Goal: Information Seeking & Learning: Learn about a topic

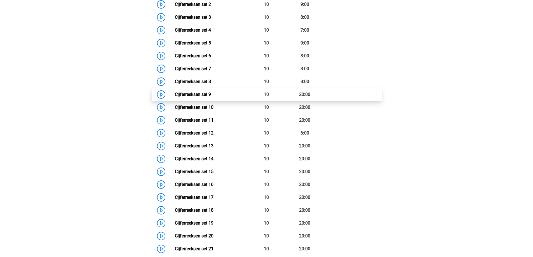
scroll to position [327, 0]
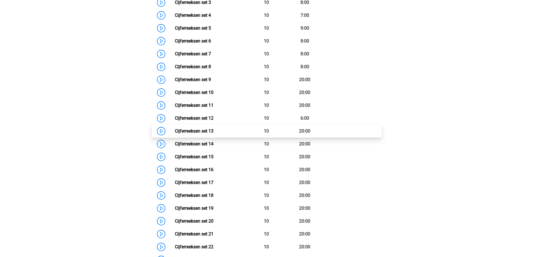
click at [175, 134] on link "Cijferreeksen set 13" at bounding box center [194, 131] width 39 height 5
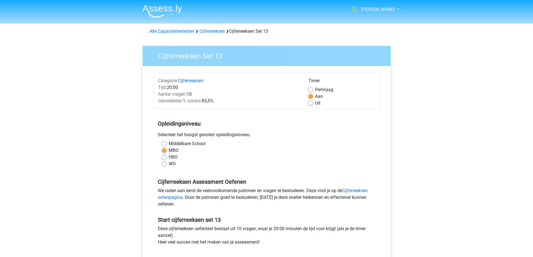
click at [315, 103] on label "Uit" at bounding box center [317, 103] width 5 height 7
click at [312, 103] on input "Uit" at bounding box center [311, 103] width 4 height 6
radio input "true"
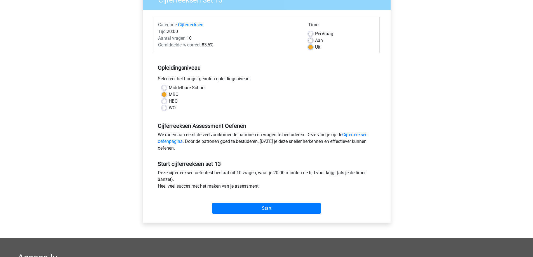
scroll to position [112, 0]
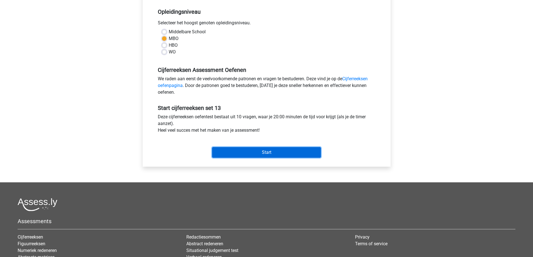
click at [269, 153] on input "Start" at bounding box center [266, 152] width 109 height 11
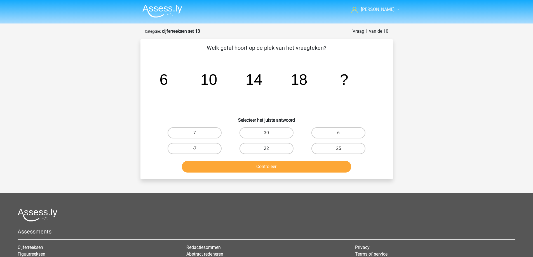
click at [273, 147] on label "22" at bounding box center [267, 148] width 54 height 11
click at [270, 149] on input "22" at bounding box center [269, 151] width 4 height 4
radio input "true"
click at [275, 168] on button "Controleer" at bounding box center [266, 167] width 169 height 12
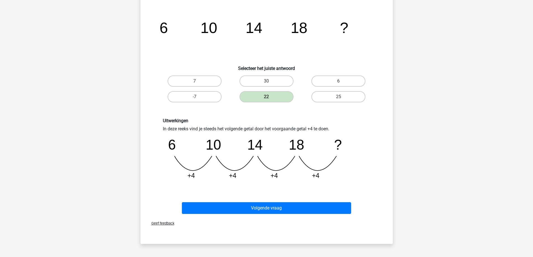
scroll to position [56, 0]
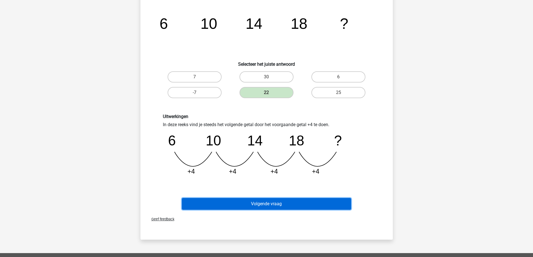
click at [264, 202] on button "Volgende vraag" at bounding box center [266, 204] width 169 height 12
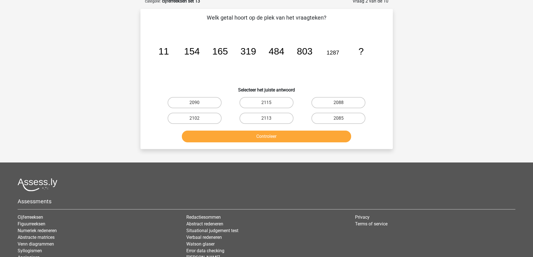
scroll to position [28, 0]
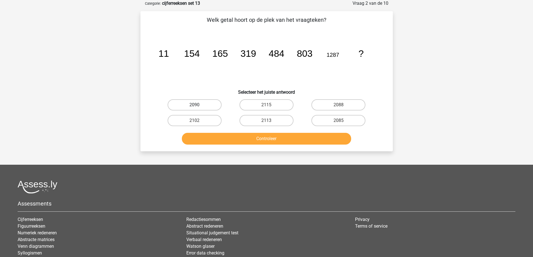
click at [188, 106] on label "2090" at bounding box center [195, 104] width 54 height 11
click at [195, 106] on input "2090" at bounding box center [197, 107] width 4 height 4
radio input "true"
click at [228, 139] on button "Controleer" at bounding box center [266, 139] width 169 height 12
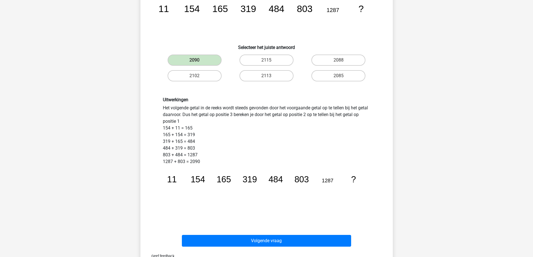
scroll to position [84, 0]
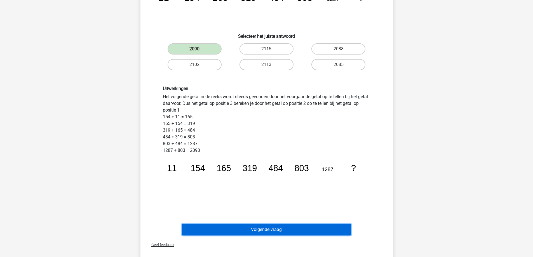
click at [271, 230] on button "Volgende vraag" at bounding box center [266, 230] width 169 height 12
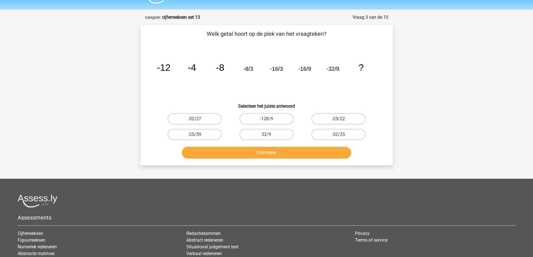
scroll to position [0, 0]
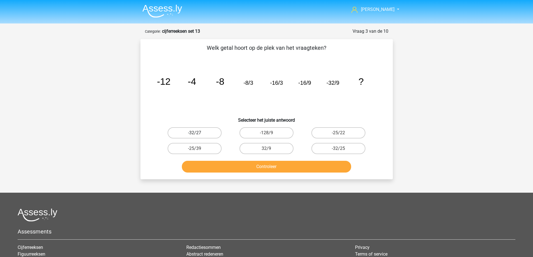
click at [198, 132] on label "-32/27" at bounding box center [195, 132] width 54 height 11
click at [198, 133] on input "-32/27" at bounding box center [197, 135] width 4 height 4
radio input "true"
click at [250, 169] on button "Controleer" at bounding box center [266, 167] width 169 height 12
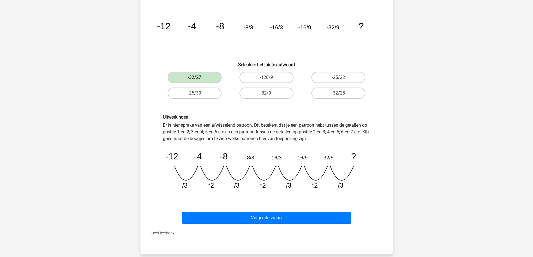
scroll to position [56, 0]
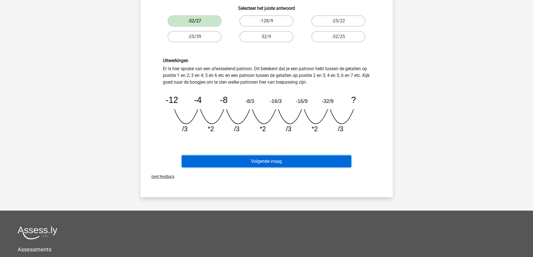
click at [268, 164] on button "Volgende vraag" at bounding box center [266, 162] width 169 height 12
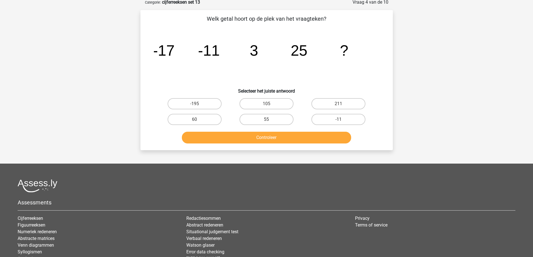
scroll to position [28, 0]
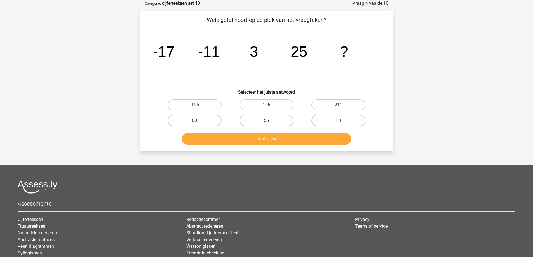
click at [284, 120] on label "55" at bounding box center [267, 120] width 54 height 11
click at [270, 121] on input "55" at bounding box center [269, 123] width 4 height 4
radio input "true"
click at [274, 139] on button "Controleer" at bounding box center [266, 139] width 169 height 12
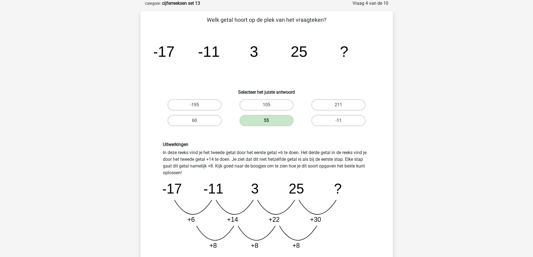
scroll to position [56, 0]
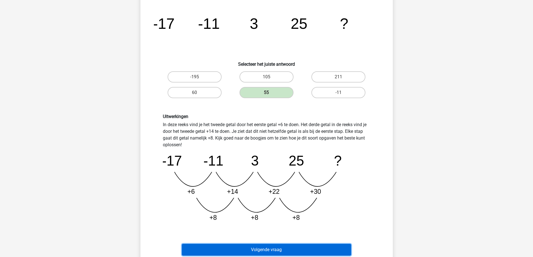
click at [303, 248] on button "Volgende vraag" at bounding box center [266, 250] width 169 height 12
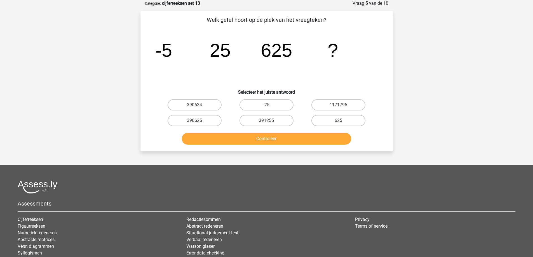
scroll to position [0, 0]
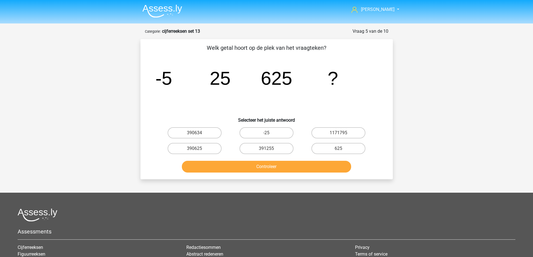
click at [195, 149] on input "390625" at bounding box center [197, 151] width 4 height 4
radio input "true"
click at [215, 166] on button "Controleer" at bounding box center [266, 167] width 169 height 12
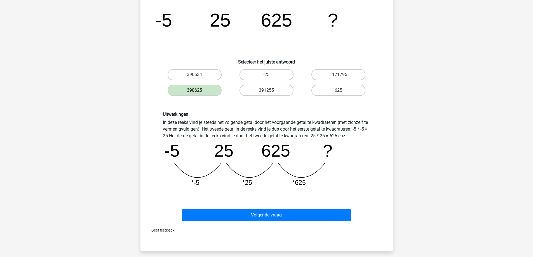
scroll to position [56, 0]
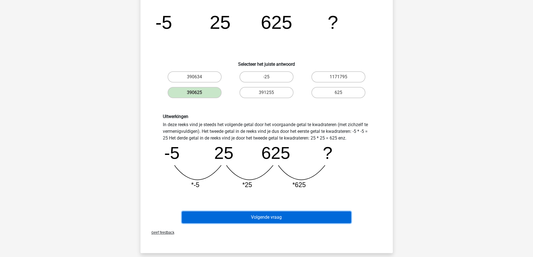
click at [272, 220] on button "Volgende vraag" at bounding box center [266, 218] width 169 height 12
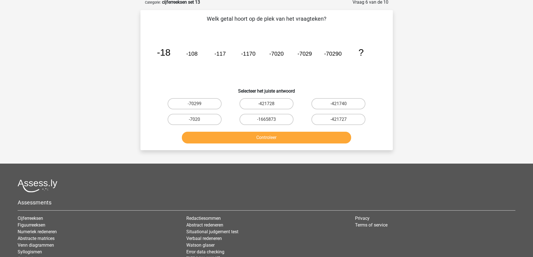
scroll to position [28, 0]
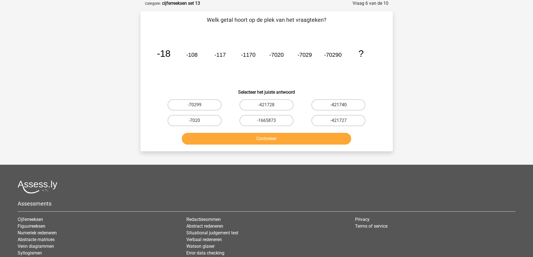
click at [348, 106] on label "-421740" at bounding box center [339, 104] width 54 height 11
click at [342, 106] on input "-421740" at bounding box center [341, 107] width 4 height 4
radio input "true"
click at [306, 143] on button "Controleer" at bounding box center [266, 139] width 169 height 12
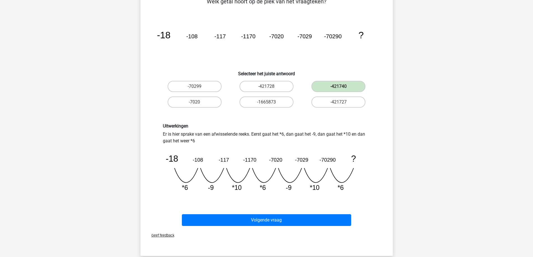
scroll to position [56, 0]
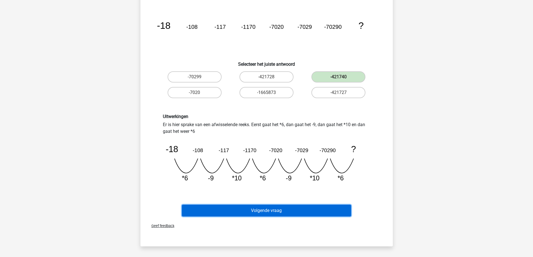
click at [219, 213] on button "Volgende vraag" at bounding box center [266, 211] width 169 height 12
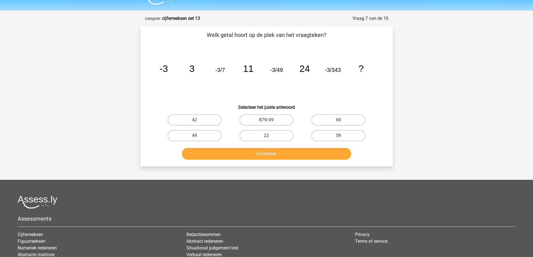
scroll to position [0, 0]
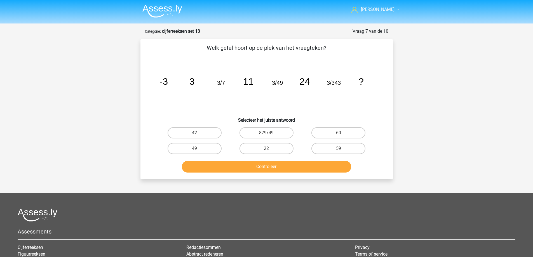
click at [207, 132] on label "42" at bounding box center [195, 132] width 54 height 11
click at [198, 133] on input "42" at bounding box center [197, 135] width 4 height 4
radio input "true"
click at [215, 168] on button "Controleer" at bounding box center [266, 167] width 169 height 12
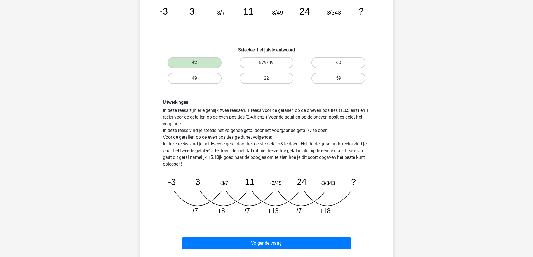
scroll to position [84, 0]
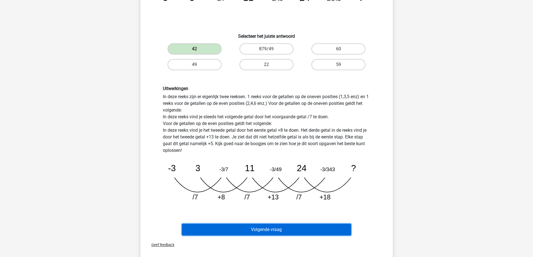
click at [307, 229] on button "Volgende vraag" at bounding box center [266, 230] width 169 height 12
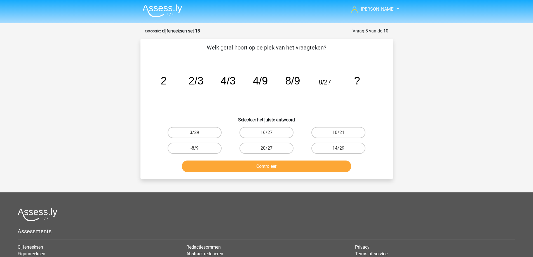
scroll to position [0, 0]
click at [273, 134] on label "16/27" at bounding box center [267, 132] width 54 height 11
click at [270, 134] on input "16/27" at bounding box center [269, 135] width 4 height 4
radio input "true"
click at [276, 166] on button "Controleer" at bounding box center [266, 167] width 169 height 12
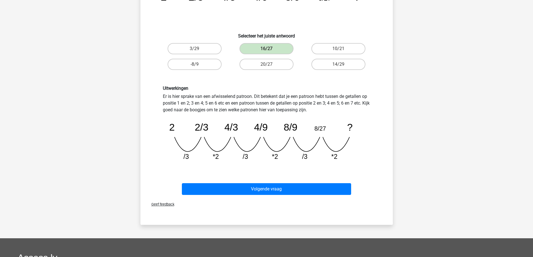
scroll to position [84, 0]
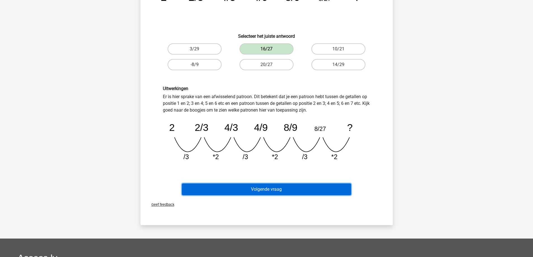
click at [276, 188] on button "Volgende vraag" at bounding box center [266, 190] width 169 height 12
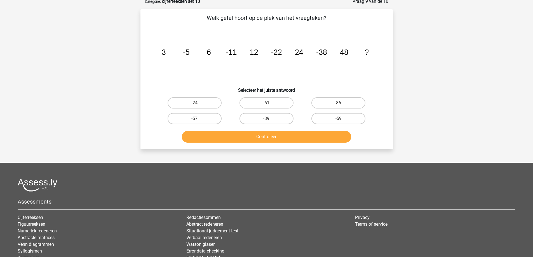
scroll to position [28, 0]
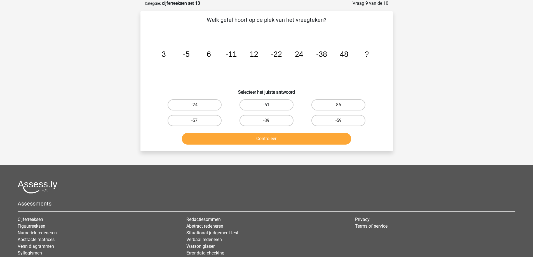
click at [277, 107] on label "-61" at bounding box center [267, 104] width 54 height 11
click at [270, 107] on input "-61" at bounding box center [269, 107] width 4 height 4
radio input "true"
click at [262, 139] on button "Controleer" at bounding box center [266, 139] width 169 height 12
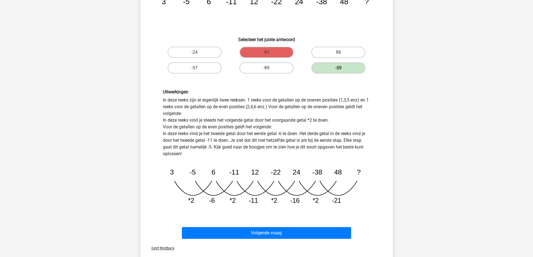
scroll to position [140, 0]
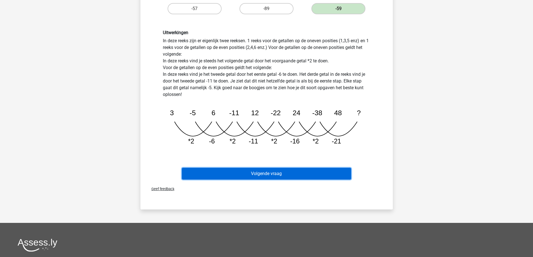
click at [269, 172] on button "Volgende vraag" at bounding box center [266, 174] width 169 height 12
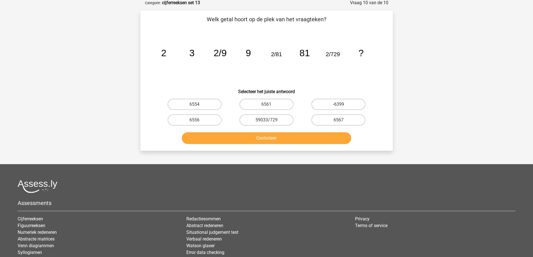
scroll to position [28, 0]
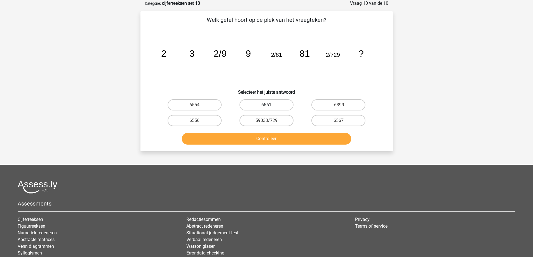
click at [280, 105] on label "6561" at bounding box center [267, 104] width 54 height 11
click at [270, 105] on input "6561" at bounding box center [269, 107] width 4 height 4
radio input "true"
click at [267, 137] on button "Controleer" at bounding box center [266, 139] width 169 height 12
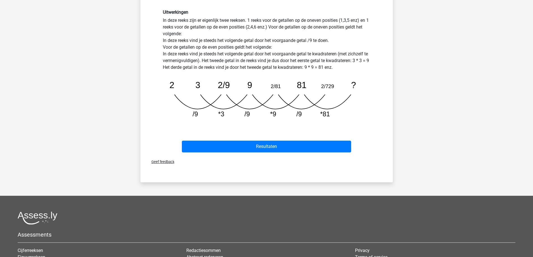
scroll to position [196, 0]
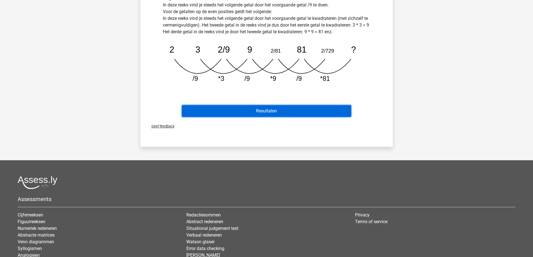
click at [260, 111] on button "Resultaten" at bounding box center [266, 111] width 169 height 12
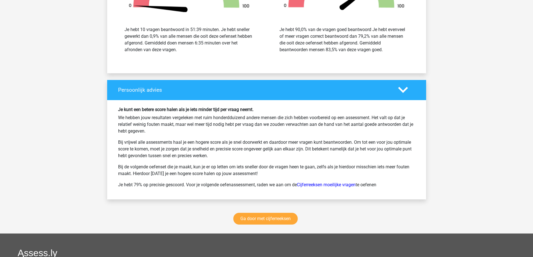
scroll to position [728, 0]
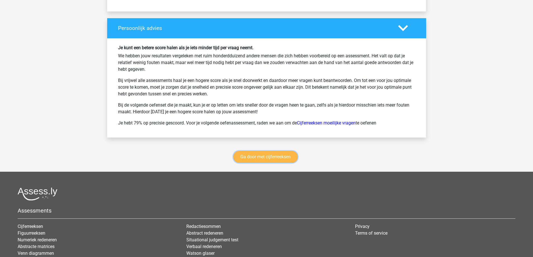
click at [263, 157] on link "Ga door met cijferreeksen" at bounding box center [266, 157] width 64 height 12
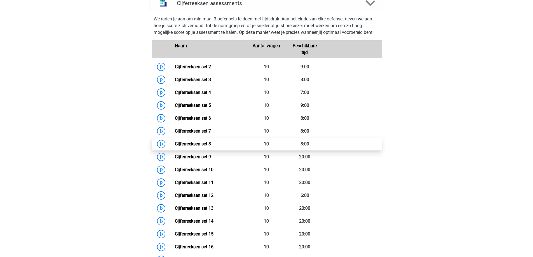
scroll to position [278, 0]
